Goal: Information Seeking & Learning: Learn about a topic

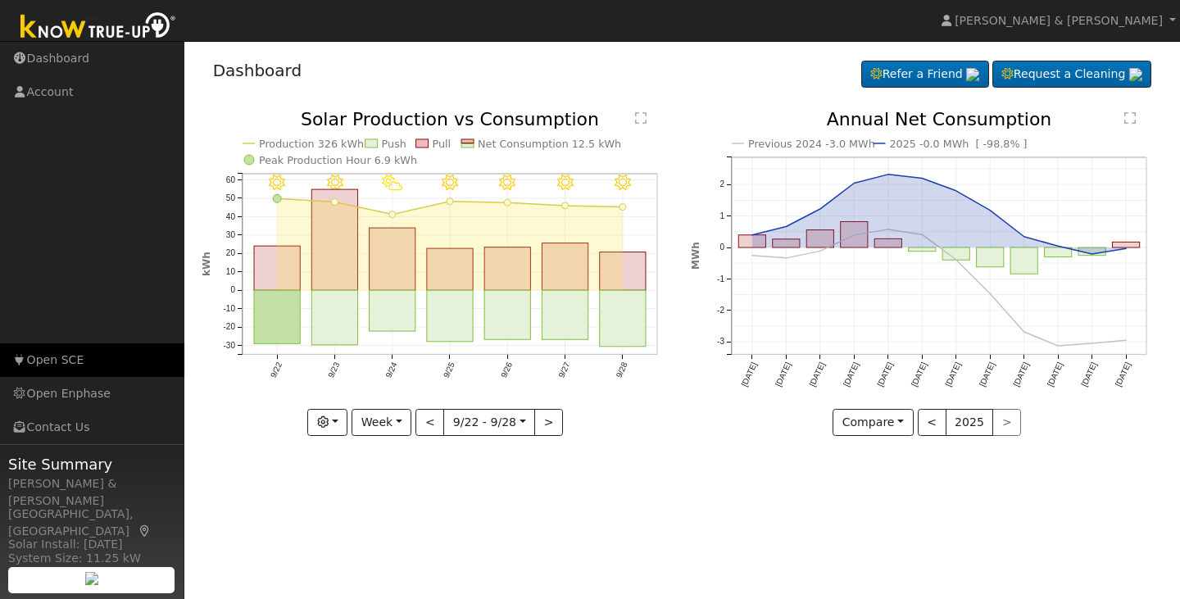
click at [71, 361] on link "Open SCE" at bounding box center [92, 360] width 184 height 34
click at [339, 421] on button "button" at bounding box center [327, 423] width 40 height 28
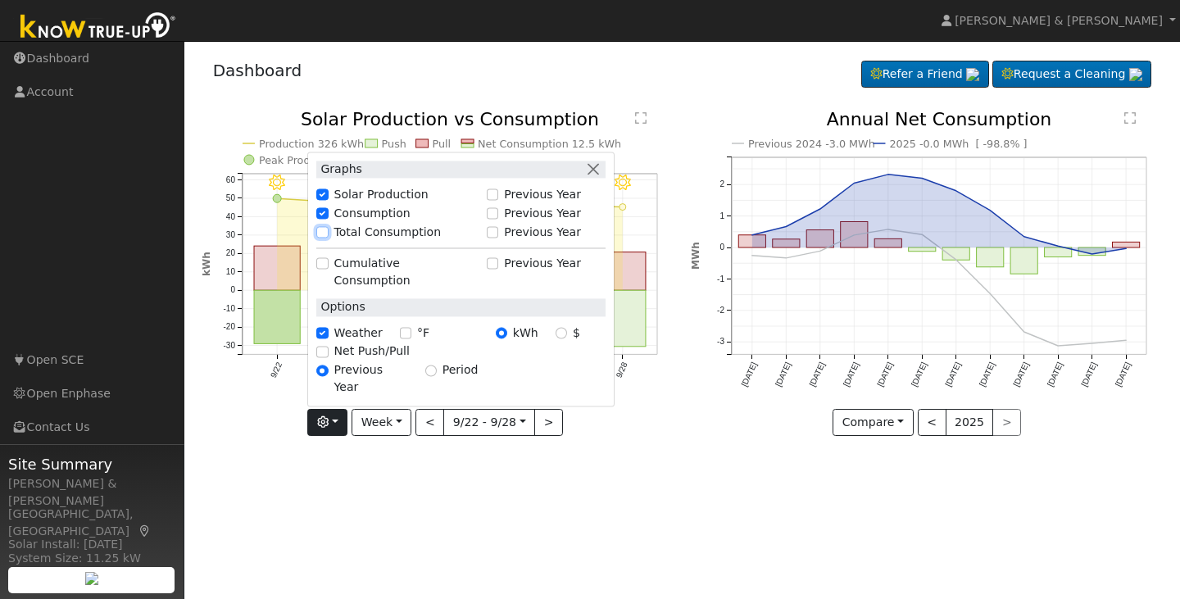
click at [328, 239] on input "Total Consumption" at bounding box center [321, 232] width 11 height 11
checkbox input "true"
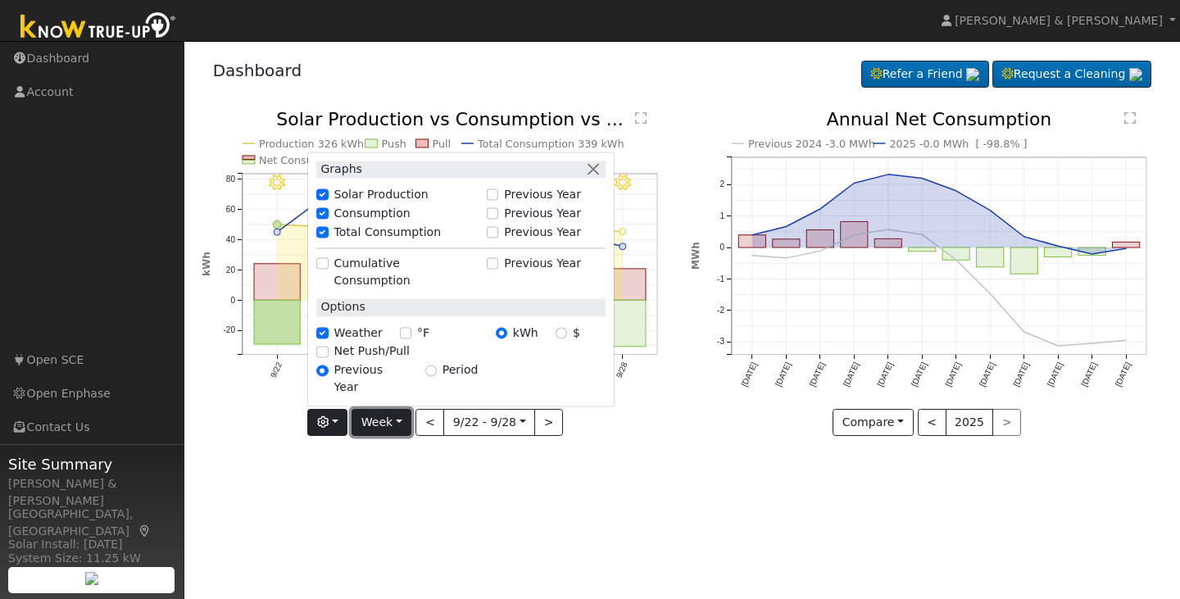
click at [400, 421] on button "Week" at bounding box center [382, 423] width 60 height 28
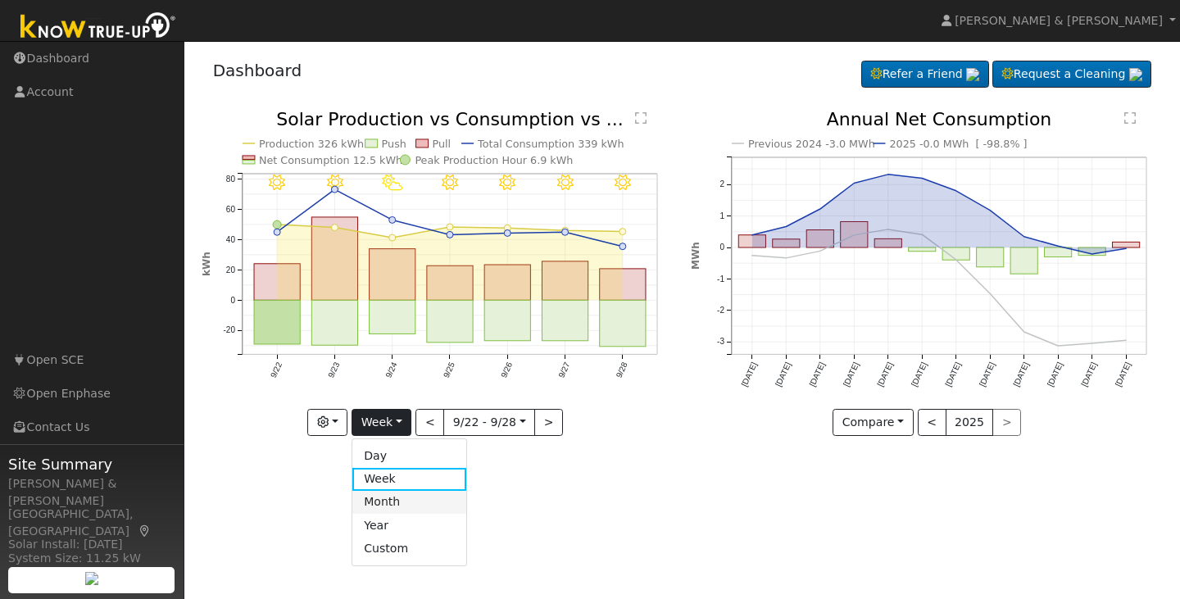
click at [409, 506] on link "Month" at bounding box center [409, 502] width 114 height 23
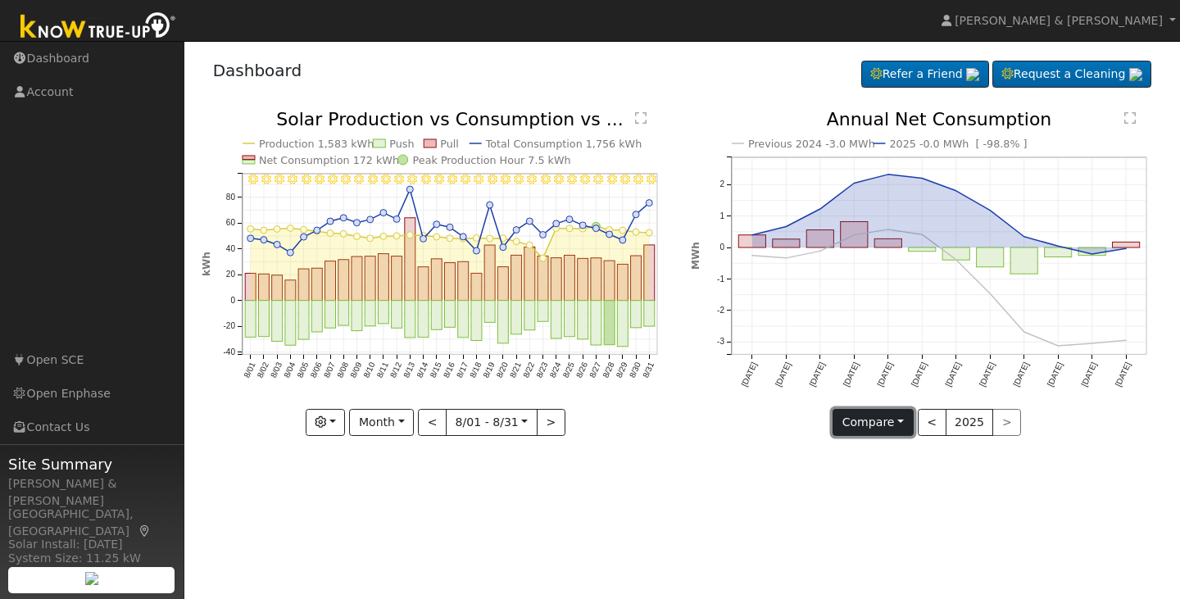
click at [905, 434] on button "Compare" at bounding box center [873, 423] width 81 height 28
click at [960, 538] on div "User Profile First name Last name Email Email Notifications No Emails No Emails…" at bounding box center [682, 320] width 996 height 558
click at [751, 388] on icon "Previous 2024 -3.0 MWh 2025 -0.0 MWh [ -98.8% ] [DATE] Oct '[DATE] Dec '[DATE] …" at bounding box center [927, 269] width 472 height 316
click at [1008, 430] on div "< 2025 >" at bounding box center [970, 423] width 104 height 28
click at [548, 419] on button ">" at bounding box center [551, 423] width 29 height 28
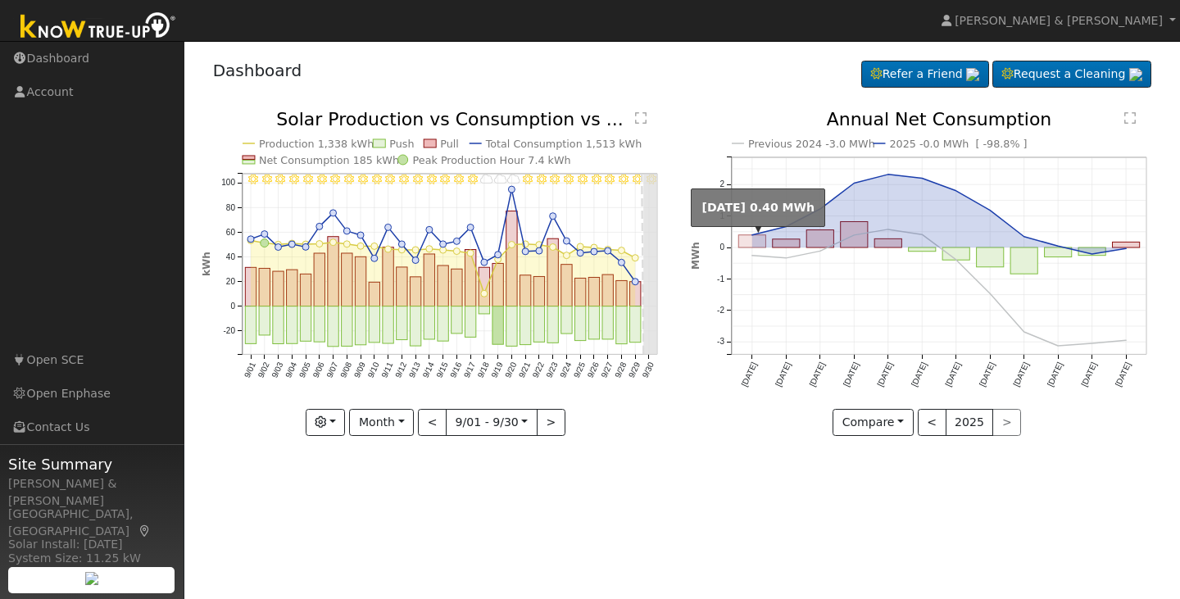
drag, startPoint x: 748, startPoint y: 242, endPoint x: 712, endPoint y: 467, distance: 228.1
click at [712, 467] on div "User Profile First name Last name Email Email Notifications No Emails No Emails…" at bounding box center [682, 320] width 996 height 558
click at [552, 417] on button ">" at bounding box center [551, 423] width 29 height 28
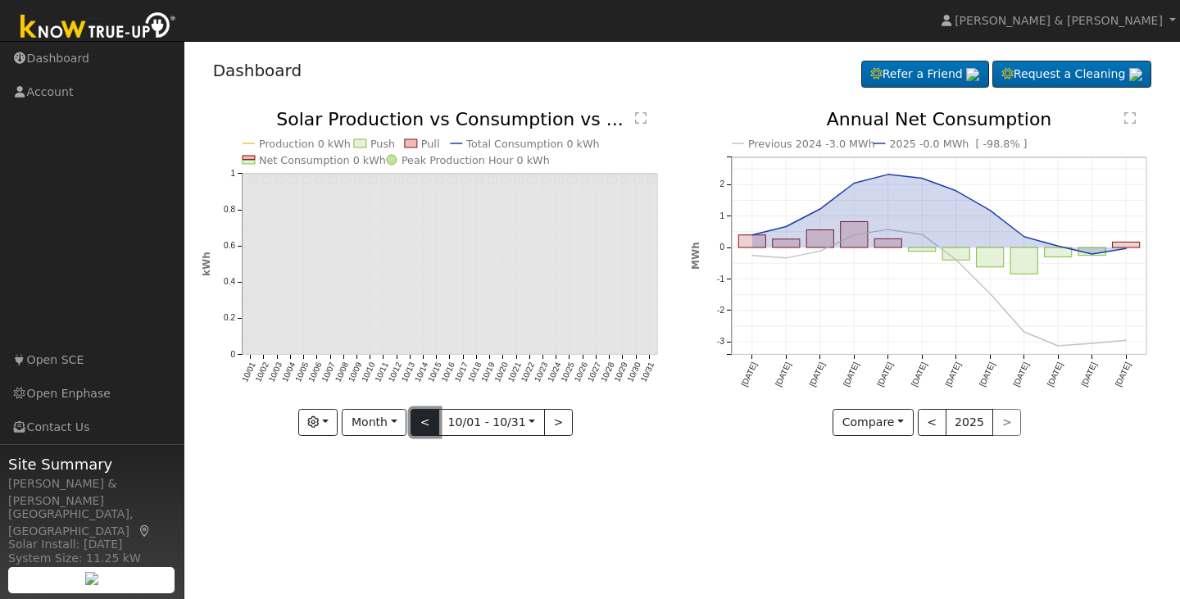
click at [436, 413] on button "<" at bounding box center [425, 423] width 29 height 28
type input "[DATE]"
